Goal: Check status: Check status

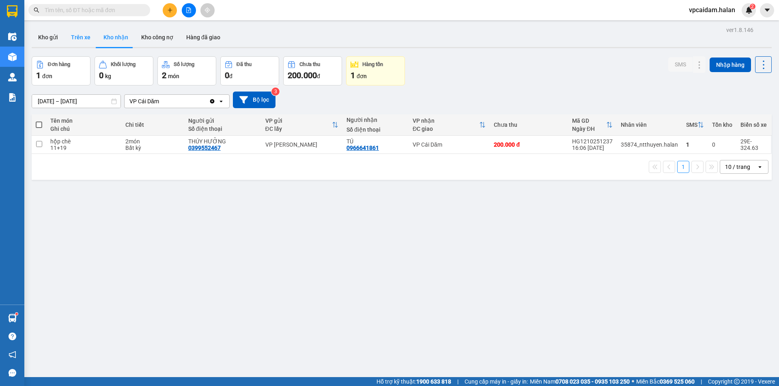
click at [77, 38] on button "Trên xe" at bounding box center [80, 37] width 32 height 19
type input "[DATE] – [DATE]"
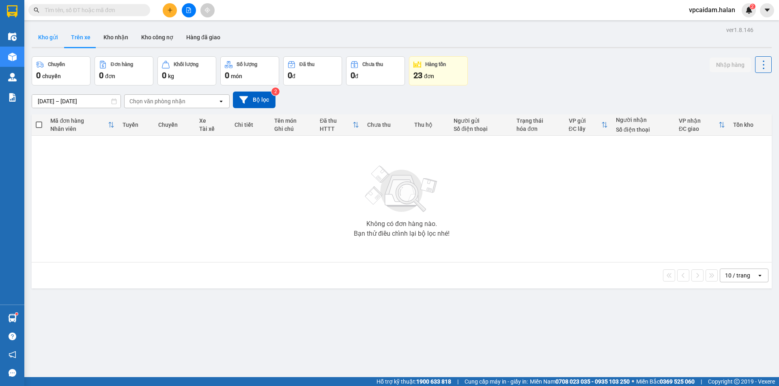
click at [37, 37] on button "Kho gửi" at bounding box center [48, 37] width 33 height 19
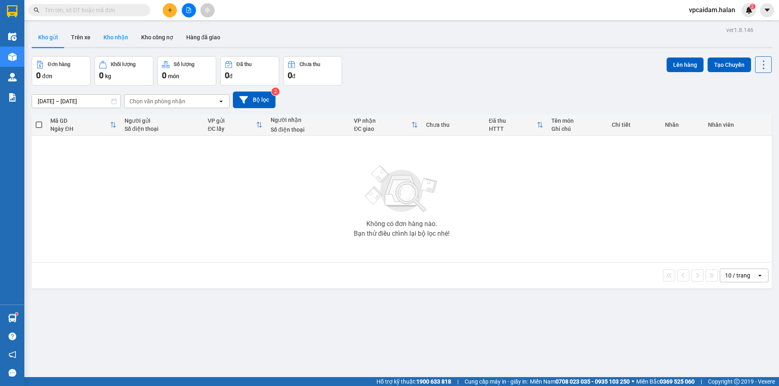
click at [111, 39] on button "Kho nhận" at bounding box center [116, 37] width 38 height 19
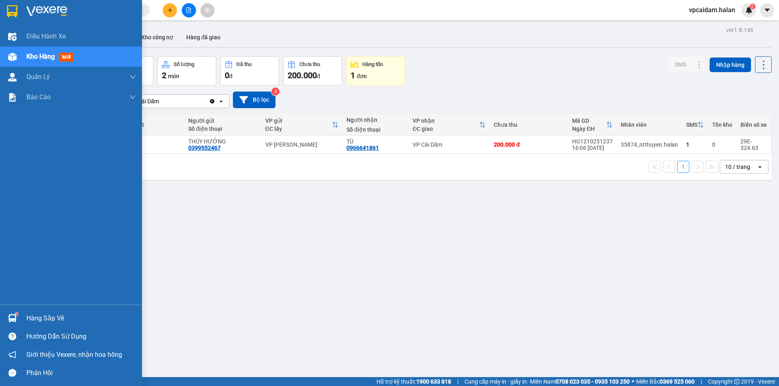
click at [51, 317] on div "Hàng sắp về" at bounding box center [80, 319] width 109 height 12
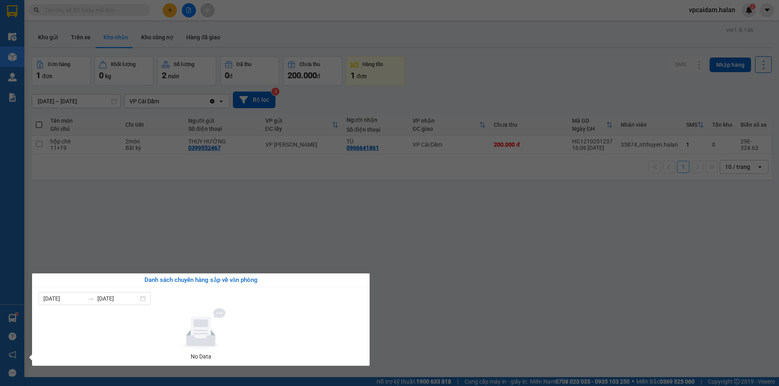
click at [440, 253] on section "Kết quả tìm kiếm ( 0 ) Bộ lọc No Data vpcaidam.halan 2 Điều hành xe Kho hàng mớ…" at bounding box center [389, 193] width 779 height 386
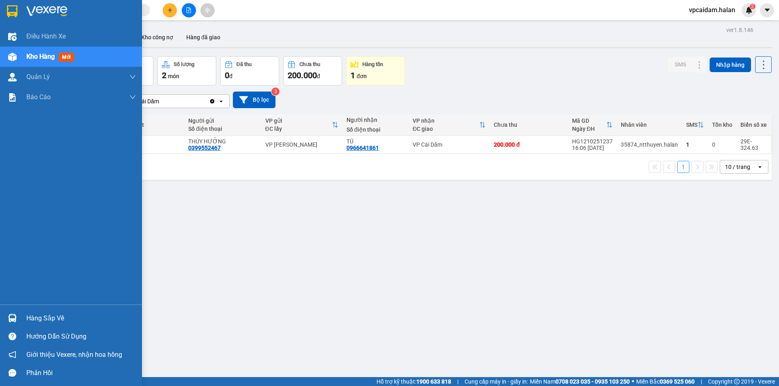
click at [43, 316] on div "Hàng sắp về" at bounding box center [80, 319] width 109 height 12
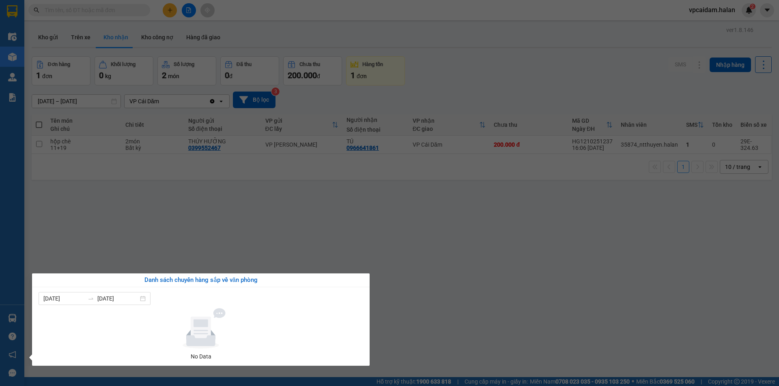
click at [534, 213] on section "Kết quả tìm kiếm ( 0 ) Bộ lọc No Data vpcaidam.halan 2 Điều hành xe Kho hàng mớ…" at bounding box center [389, 193] width 779 height 386
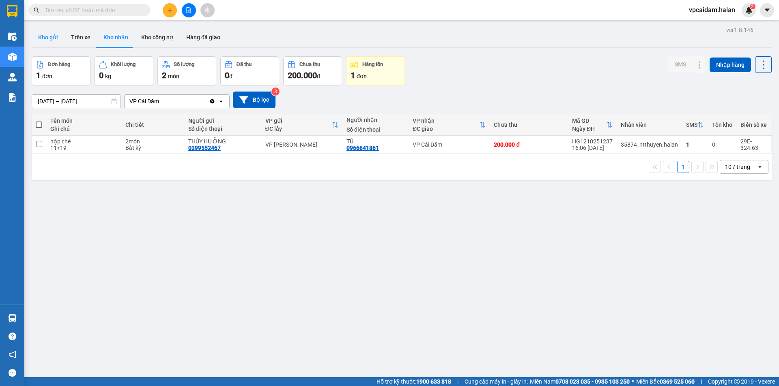
click at [46, 33] on button "Kho gửi" at bounding box center [48, 37] width 33 height 19
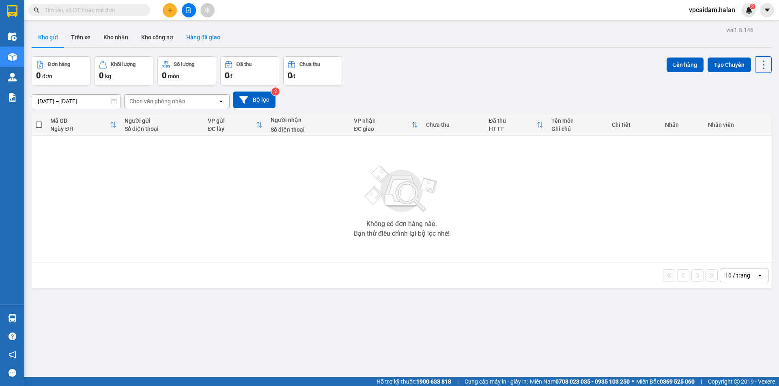
click at [205, 44] on button "Hàng đã giao" at bounding box center [203, 37] width 47 height 19
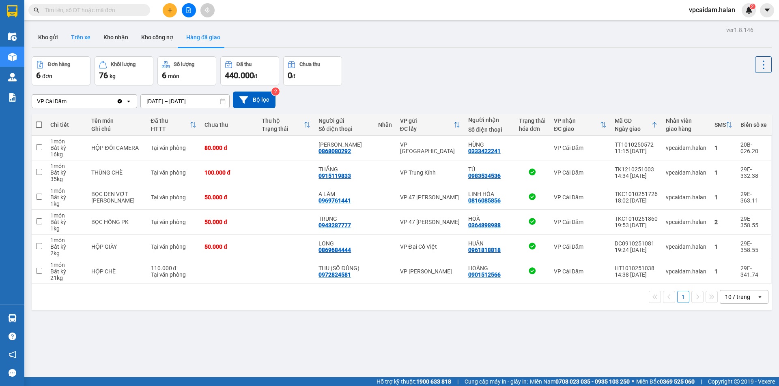
click at [75, 37] on button "Trên xe" at bounding box center [80, 37] width 32 height 19
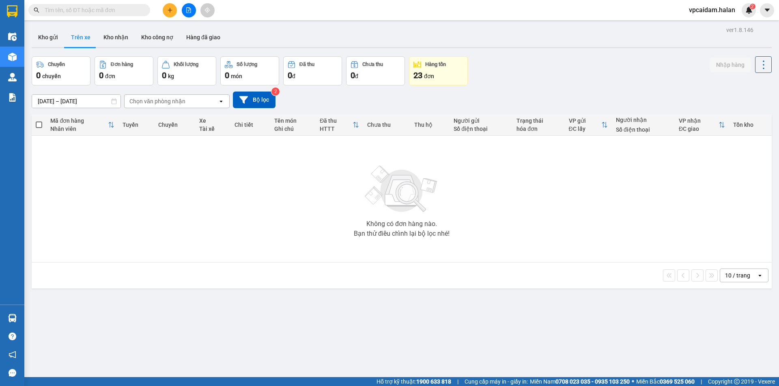
click at [113, 51] on div "ver 1.8.146 Kho gửi Trên xe Kho nhận Kho công nợ Hàng đã giao Chuyến 0 chuyến Đ…" at bounding box center [401, 217] width 746 height 386
click at [112, 39] on button "Kho nhận" at bounding box center [116, 37] width 38 height 19
type input "[DATE] – [DATE]"
